Goal: Transaction & Acquisition: Purchase product/service

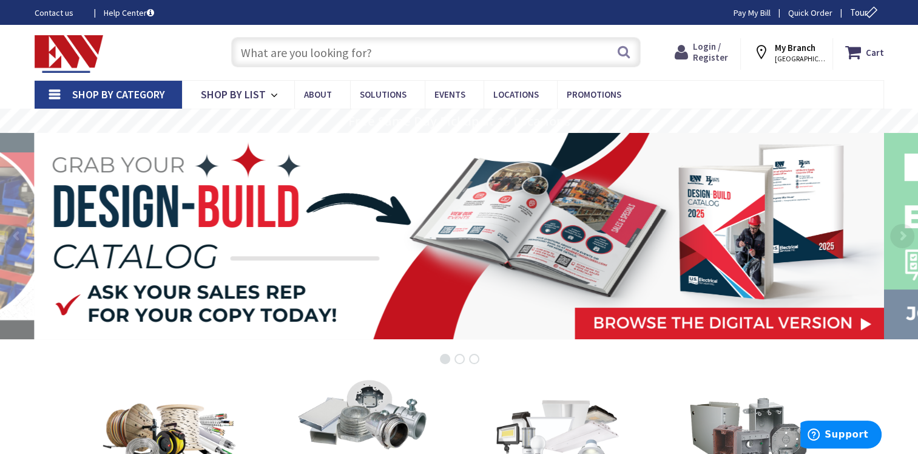
click at [726, 55] on span "Login / Register" at bounding box center [710, 52] width 35 height 22
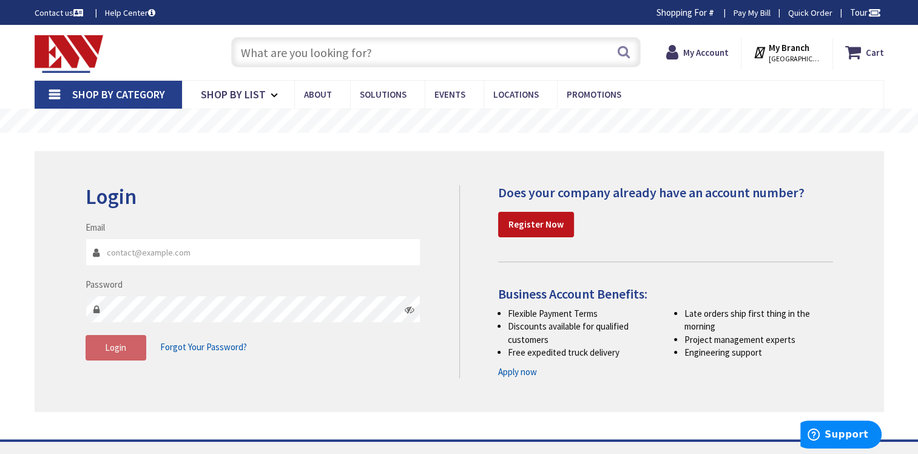
type input "estimating@ehaberlielectric.com"
click at [112, 353] on button "Login" at bounding box center [116, 347] width 61 height 25
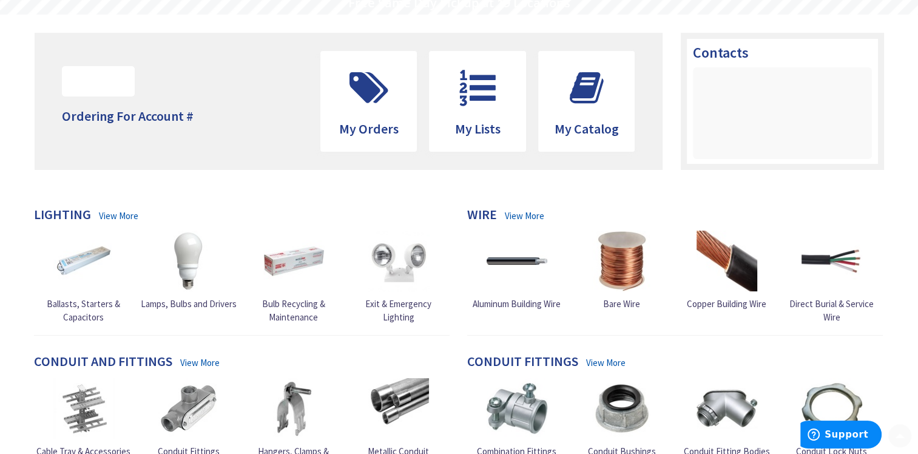
scroll to position [121, 0]
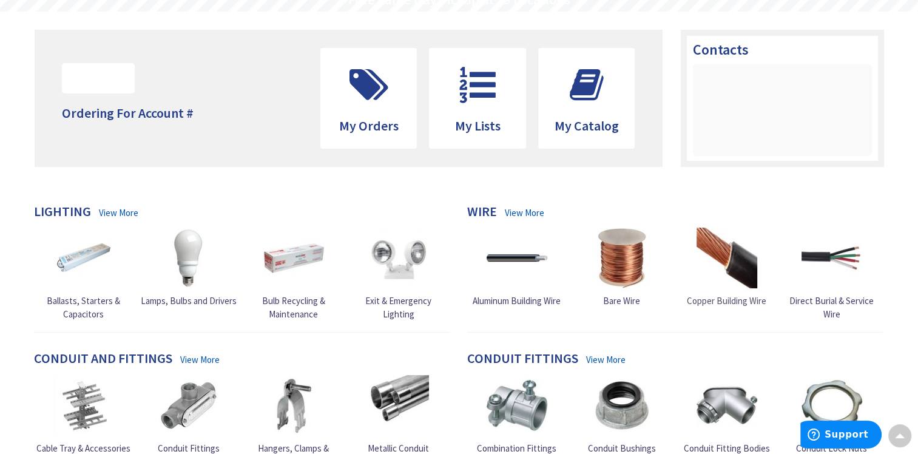
click at [741, 280] on img at bounding box center [727, 258] width 61 height 61
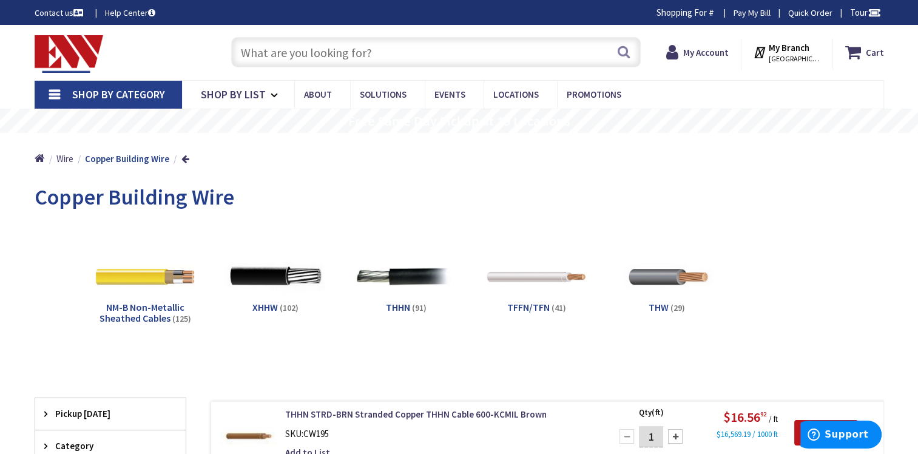
click at [246, 52] on input "text" at bounding box center [436, 52] width 410 height 30
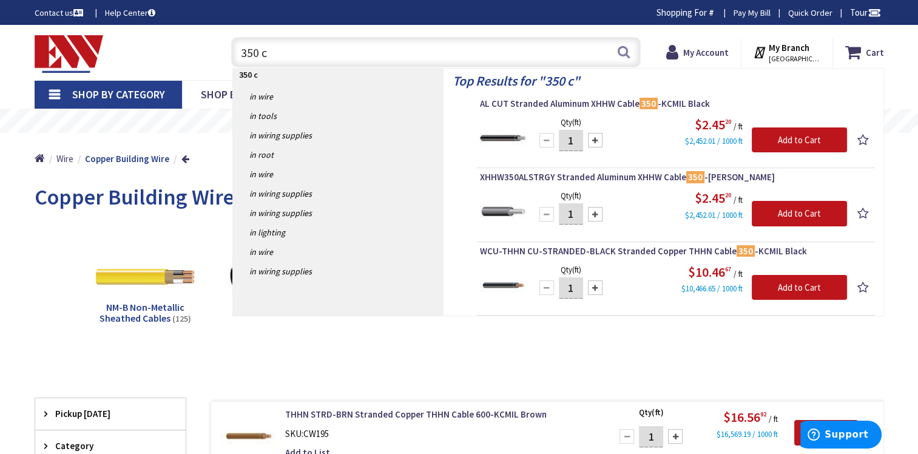
type input "350 cu"
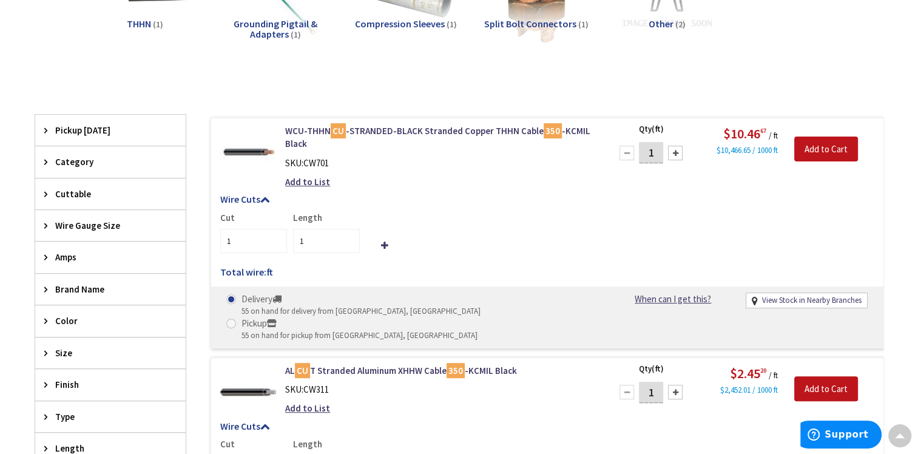
scroll to position [364, 0]
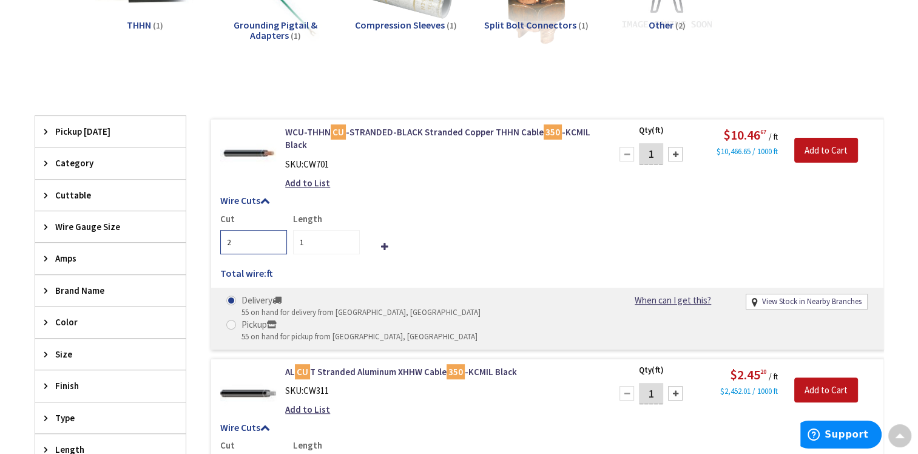
click at [274, 239] on input "2" at bounding box center [253, 242] width 67 height 24
click at [274, 239] on input "3" at bounding box center [253, 242] width 67 height 24
click at [274, 239] on input "4" at bounding box center [253, 242] width 67 height 24
click at [274, 239] on input "5" at bounding box center [253, 242] width 67 height 24
type input "4"
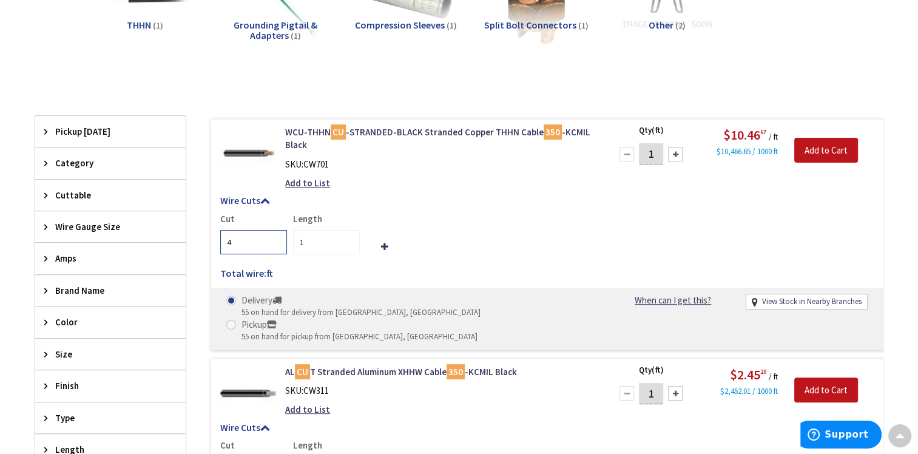
click at [275, 245] on input "4" at bounding box center [253, 242] width 67 height 24
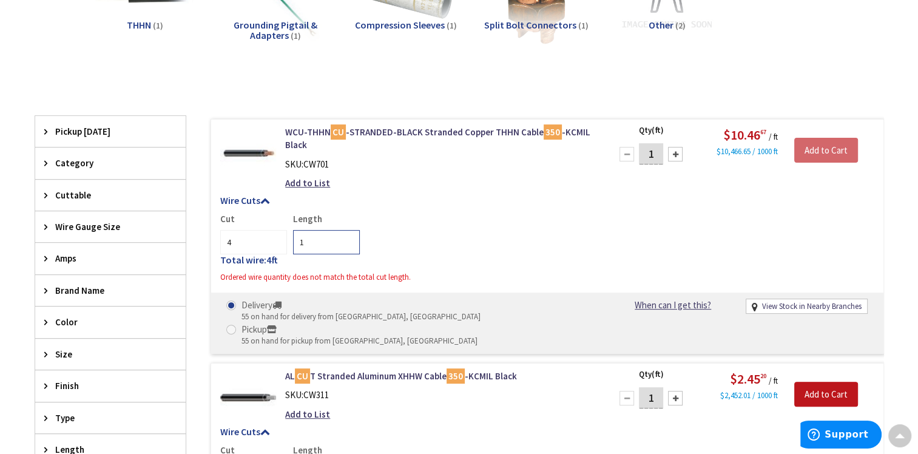
click at [303, 242] on input "1" at bounding box center [326, 242] width 67 height 24
type input "75"
click at [453, 265] on h5 "Total wire: 300 ft" at bounding box center [547, 260] width 654 height 11
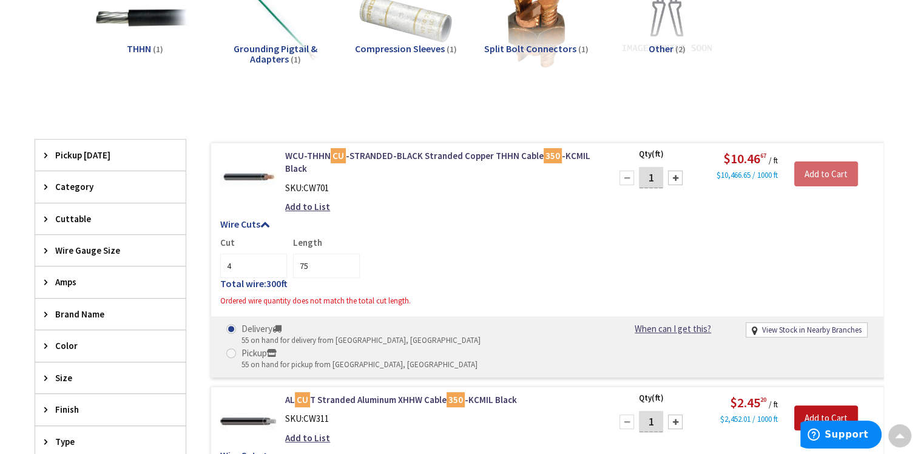
scroll to position [425, 0]
